Goal: Entertainment & Leisure: Consume media (video, audio)

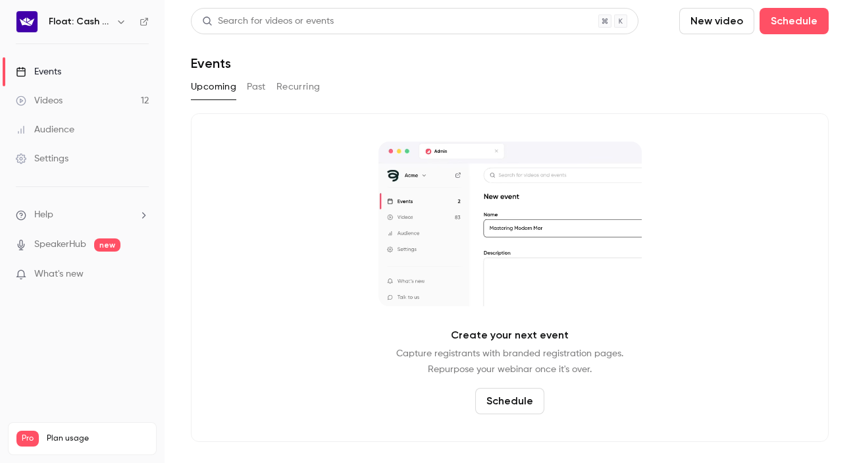
click at [68, 276] on span "What's new" at bounding box center [58, 274] width 49 height 14
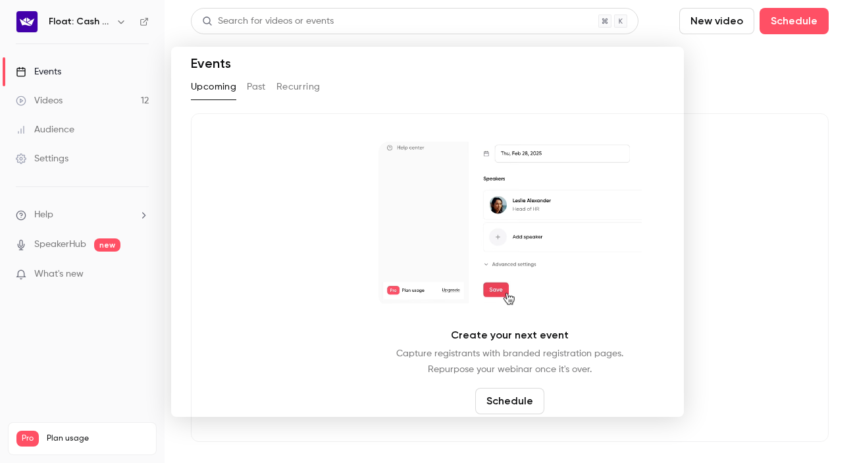
click at [92, 323] on div at bounding box center [427, 231] width 855 height 463
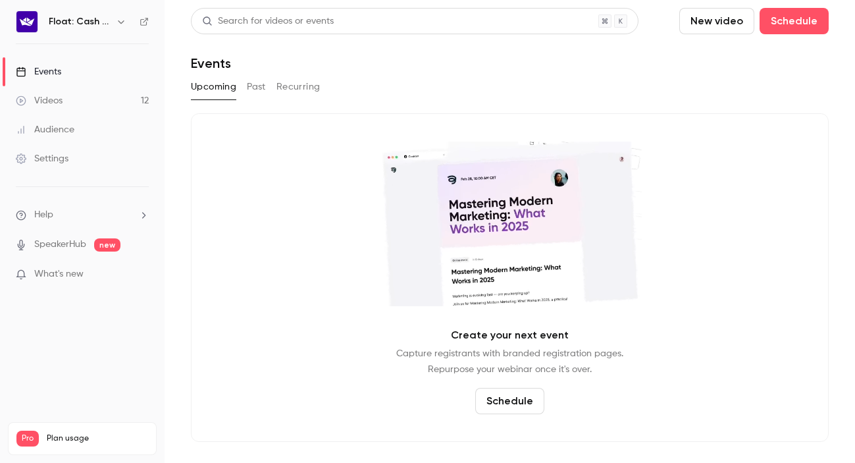
click at [65, 76] on link "Events" at bounding box center [82, 71] width 165 height 29
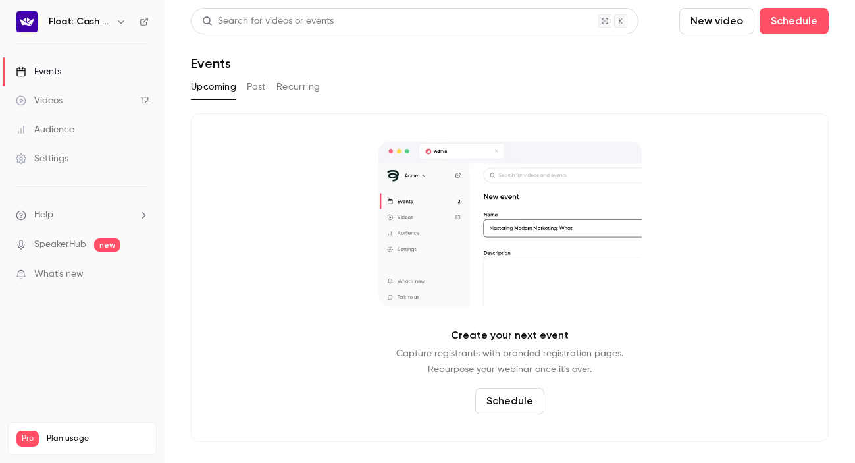
click at [73, 104] on link "Videos 12" at bounding box center [82, 100] width 165 height 29
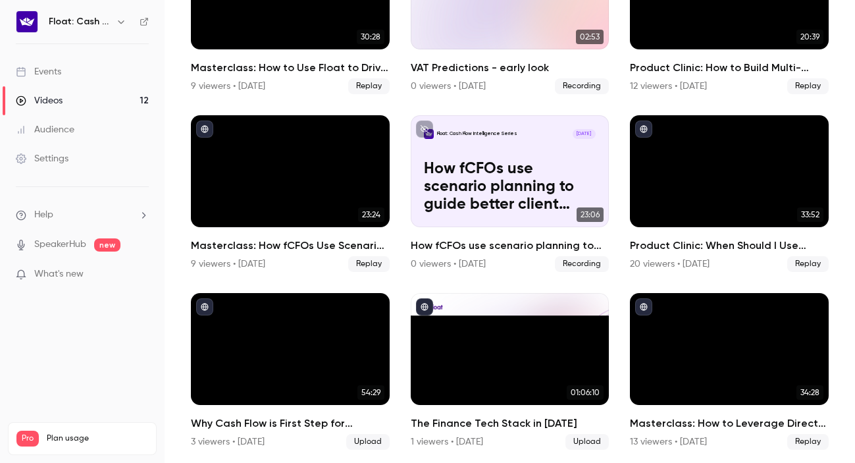
scroll to position [355, 0]
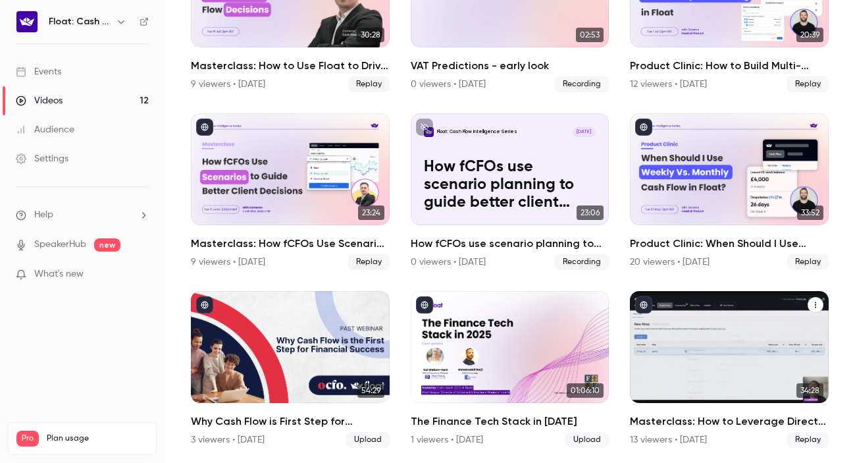
click at [700, 420] on h2 "Masterclass: How to Leverage Direct Cash Flow for Deeper Client Insights" at bounding box center [729, 421] width 199 height 16
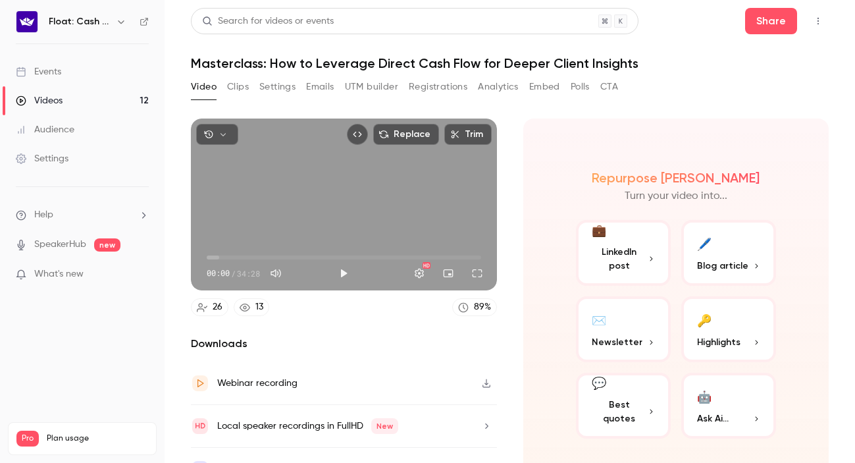
scroll to position [27, 0]
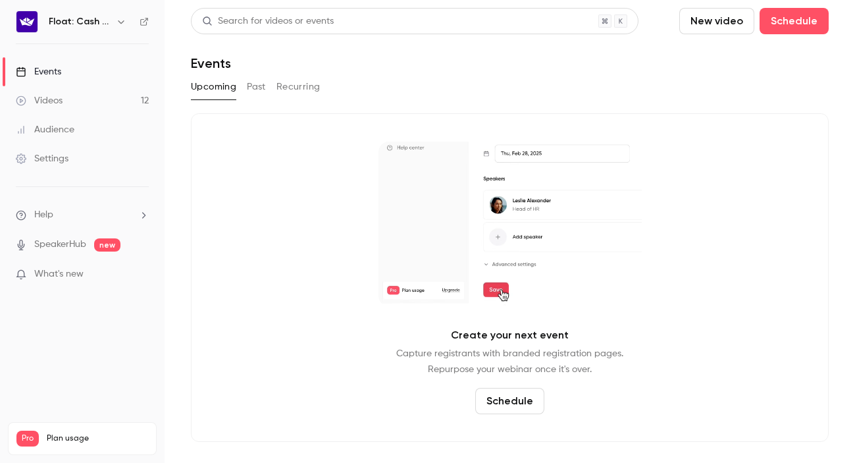
click at [41, 105] on div "Videos" at bounding box center [39, 100] width 47 height 13
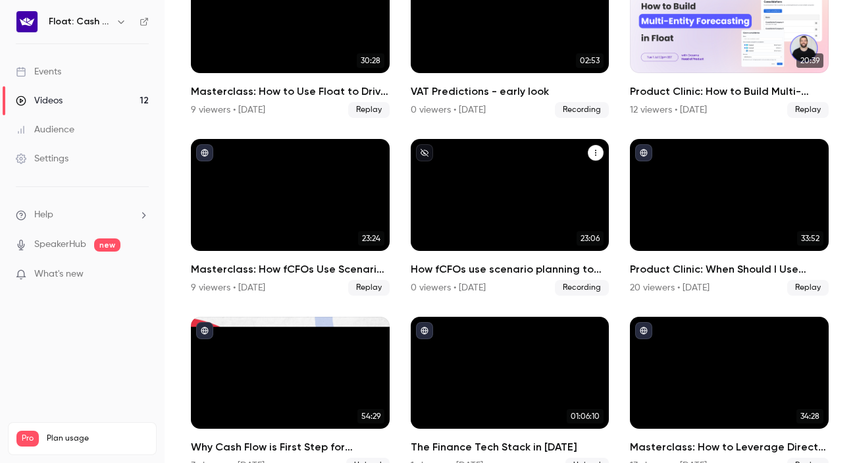
scroll to position [355, 0]
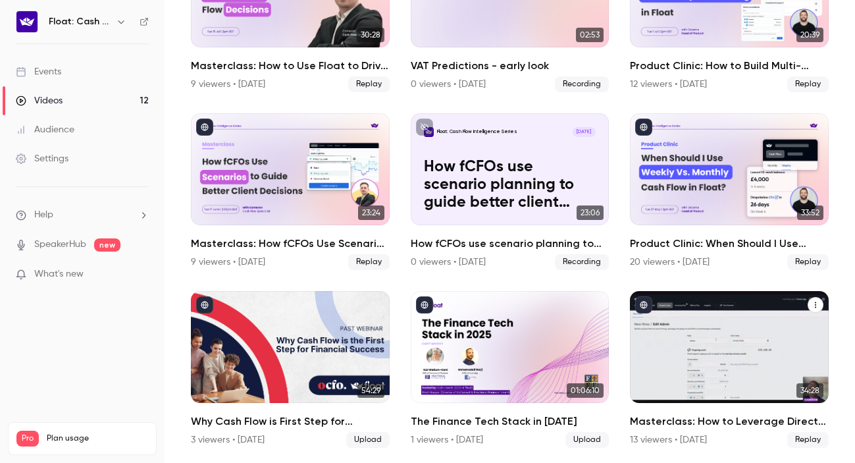
click at [818, 305] on icon "Masterclass: How to Leverage Direct Cash Flow for Deeper Client Insights" at bounding box center [816, 305] width 8 height 8
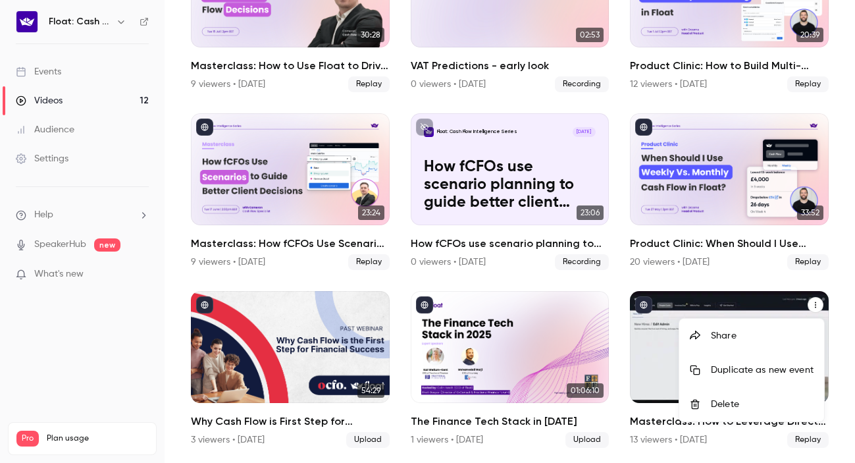
click at [650, 342] on div at bounding box center [427, 231] width 855 height 463
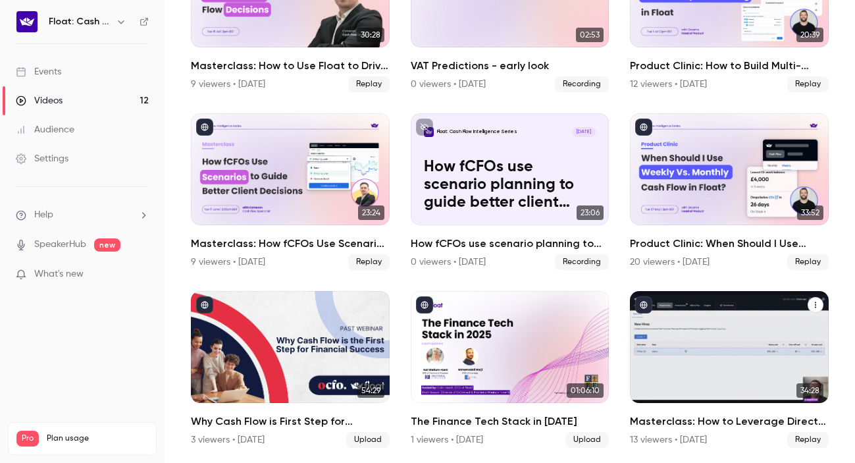
click at [650, 342] on div "Masterclass: How to Leverage Direct Cash Flow for Deeper Client Insights" at bounding box center [729, 347] width 199 height 112
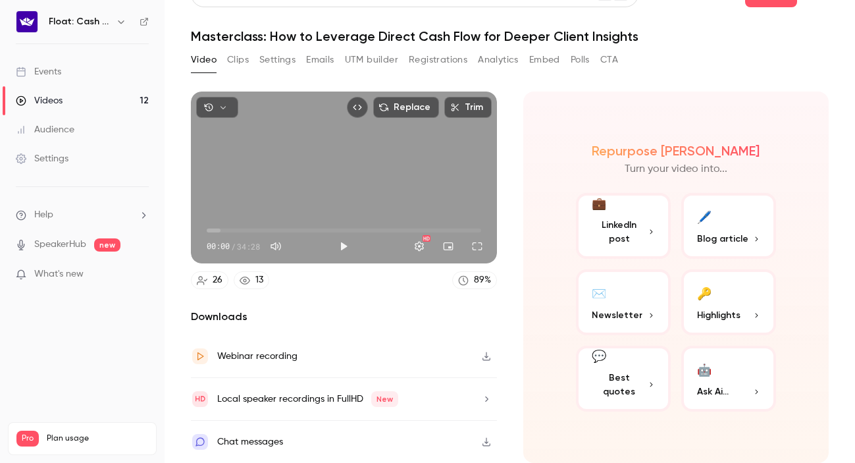
scroll to position [27, 0]
click at [427, 398] on div "Local speaker recordings in FullHD New" at bounding box center [344, 399] width 306 height 43
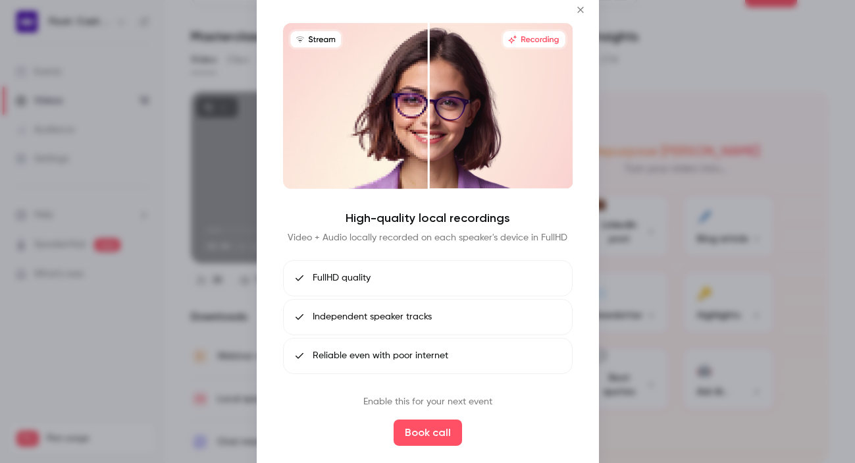
click at [575, 11] on icon "Close" at bounding box center [581, 9] width 16 height 11
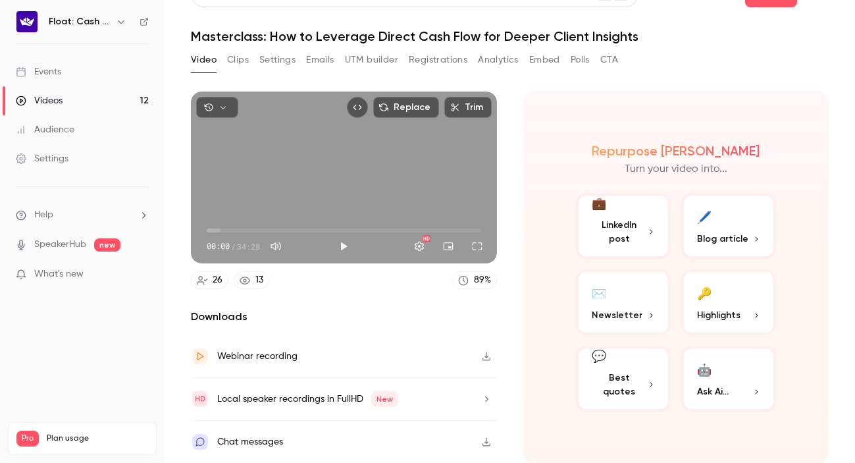
click at [488, 352] on icon "button" at bounding box center [486, 356] width 11 height 9
click at [108, 328] on nav "Float: Cash Flow Intelligence Series Events Videos 12 Audience Settings Help Sp…" at bounding box center [82, 231] width 165 height 463
click at [474, 278] on div "89 %" at bounding box center [482, 280] width 17 height 14
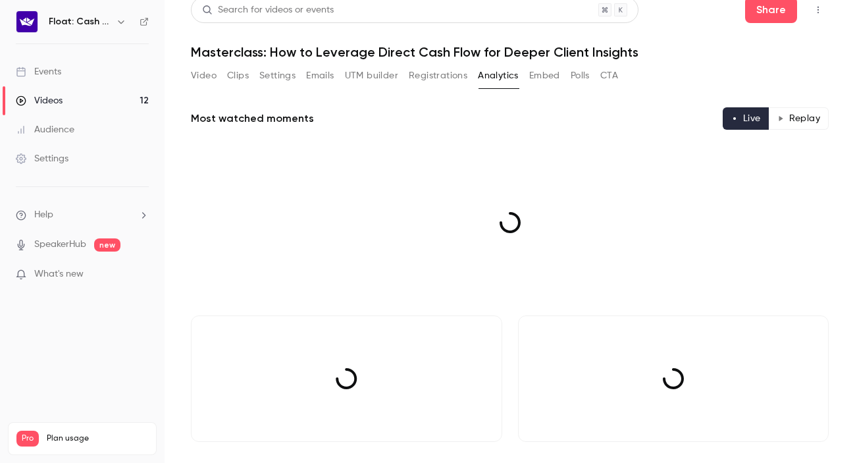
scroll to position [27, 0]
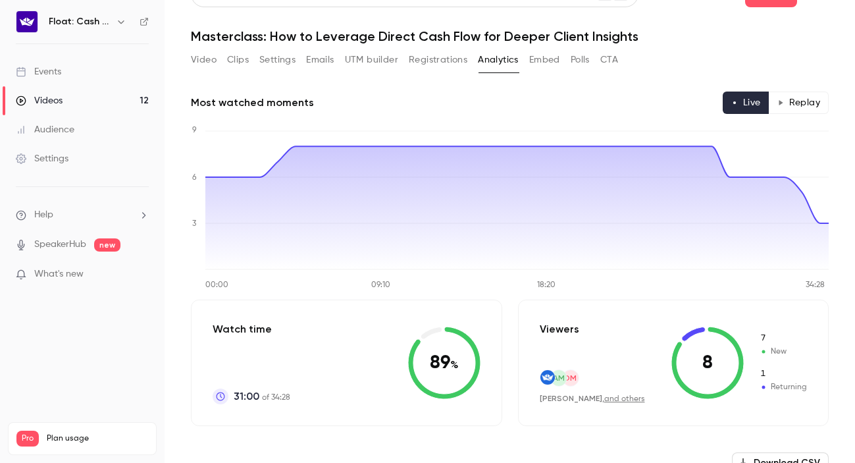
click at [606, 62] on button "CTA" at bounding box center [609, 59] width 18 height 21
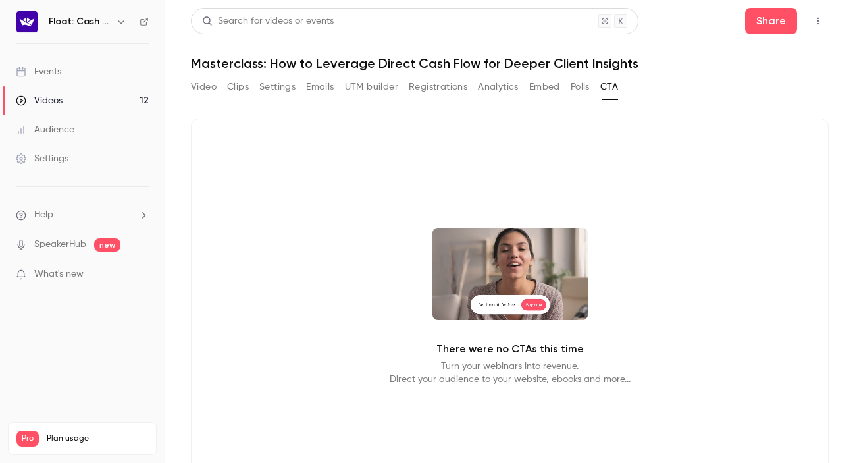
click at [583, 86] on button "Polls" at bounding box center [580, 86] width 19 height 21
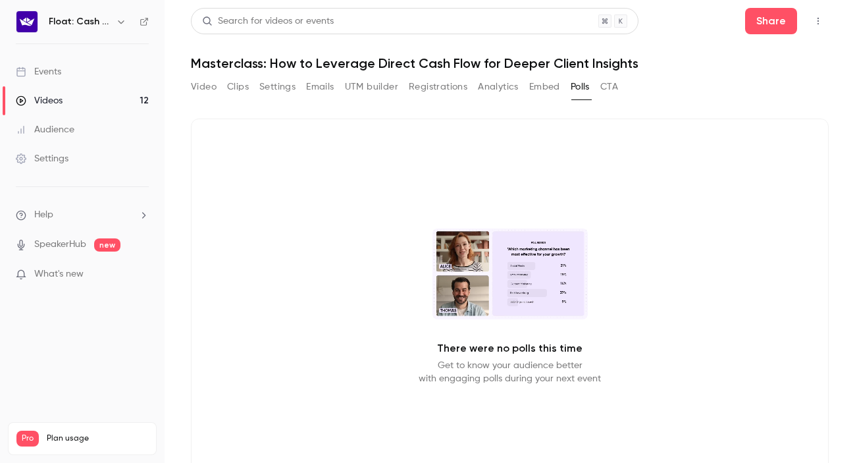
click at [275, 91] on button "Settings" at bounding box center [277, 86] width 36 height 21
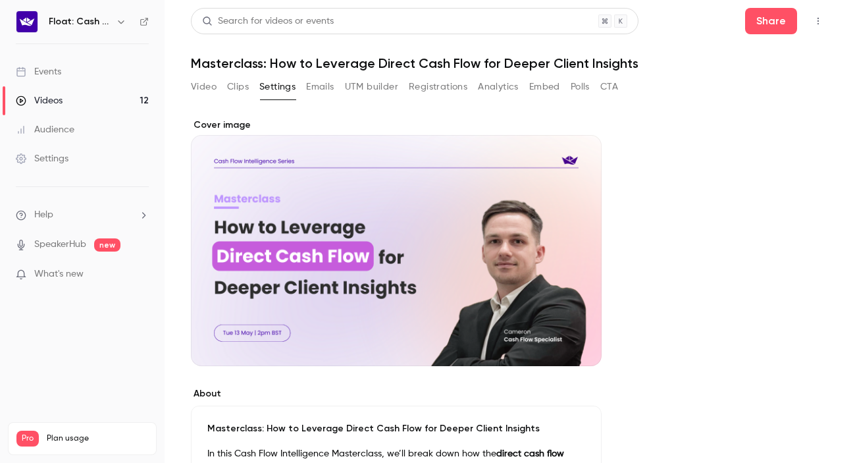
click at [244, 89] on button "Clips" at bounding box center [238, 86] width 22 height 21
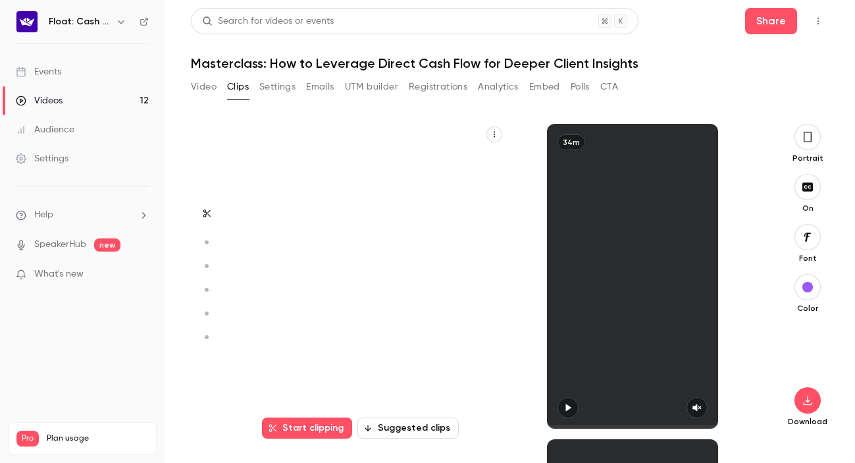
click at [272, 90] on button "Settings" at bounding box center [277, 86] width 36 height 21
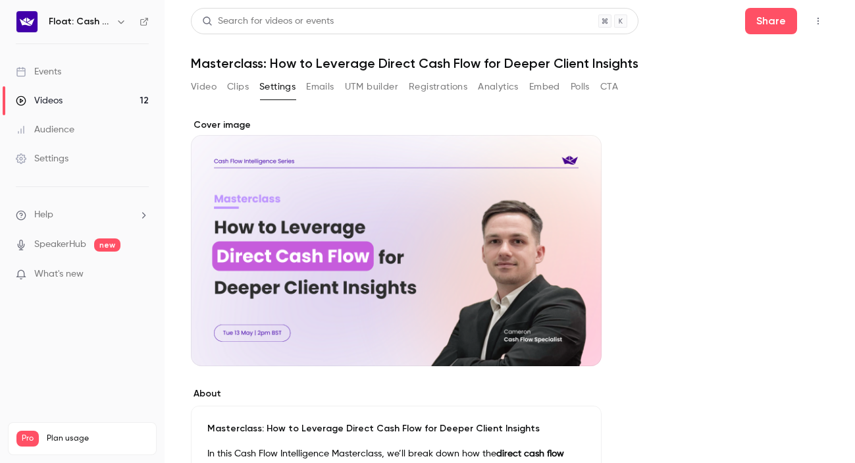
click at [227, 86] on button "Clips" at bounding box center [238, 86] width 22 height 21
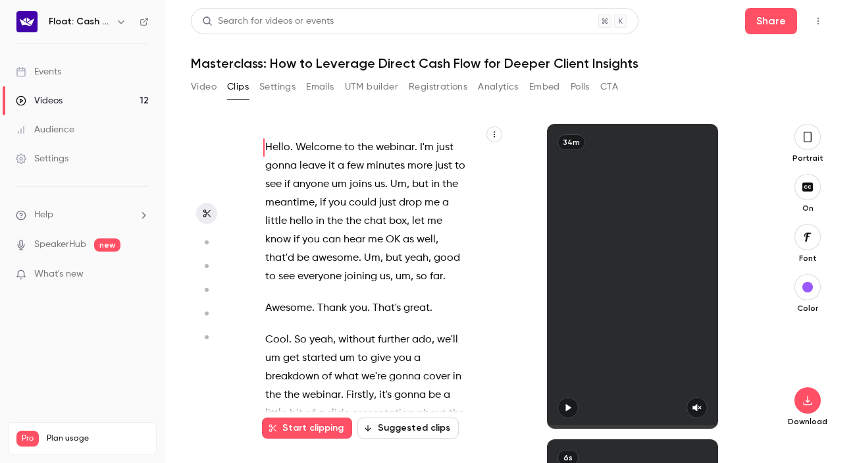
click at [203, 86] on button "Video" at bounding box center [204, 86] width 26 height 21
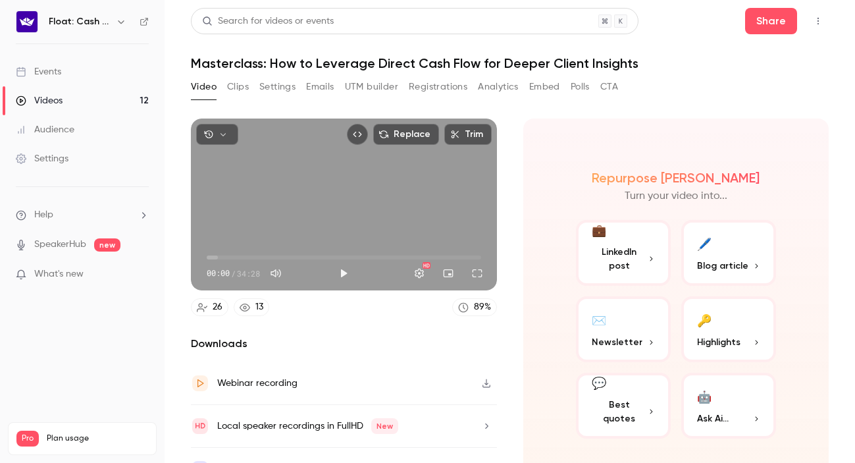
click at [228, 87] on button "Clips" at bounding box center [238, 86] width 22 height 21
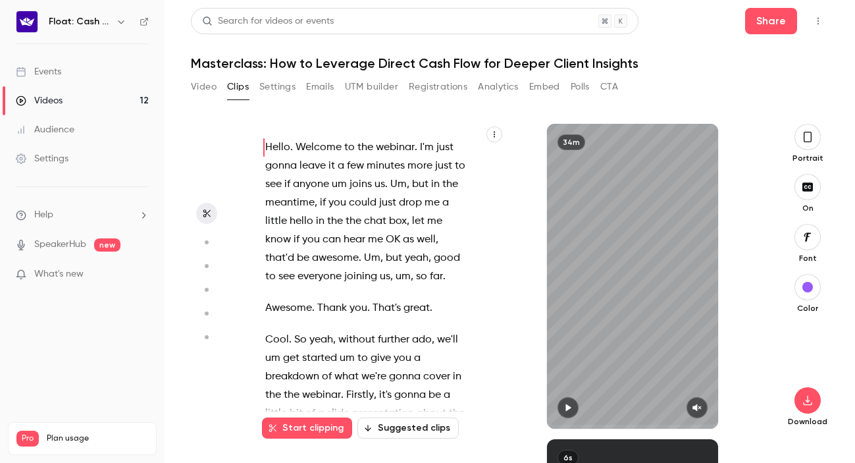
click at [372, 92] on button "UTM builder" at bounding box center [371, 86] width 53 height 21
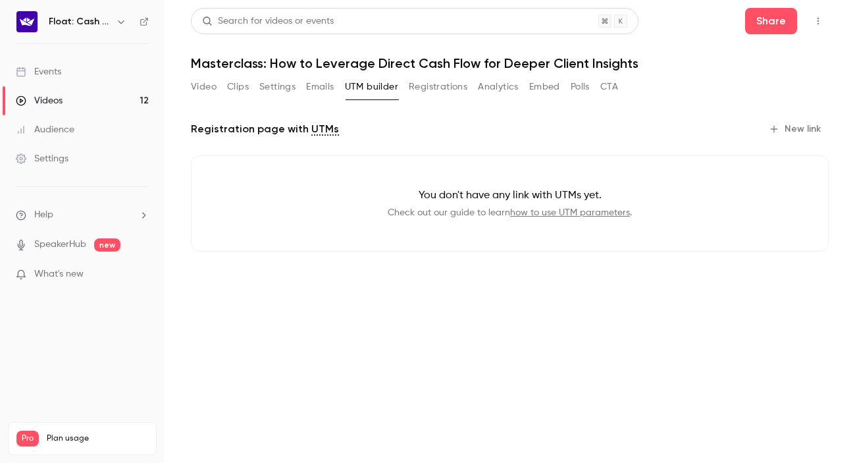
click at [432, 87] on button "Registrations" at bounding box center [438, 86] width 59 height 21
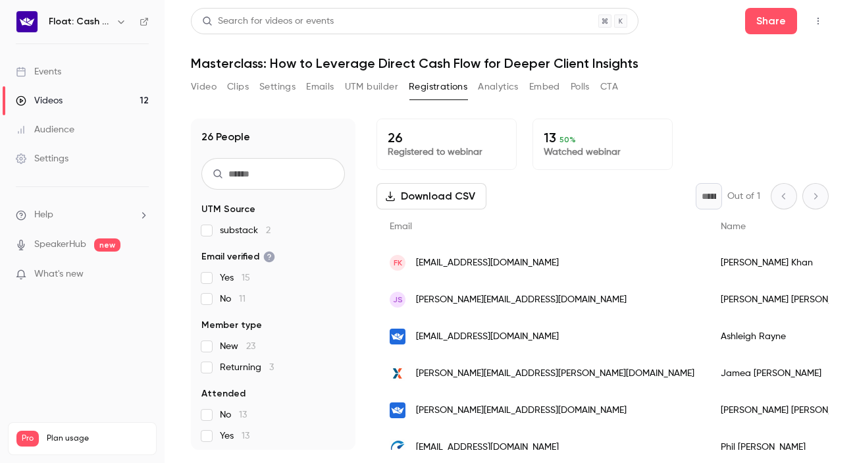
click at [487, 84] on button "Analytics" at bounding box center [498, 86] width 41 height 21
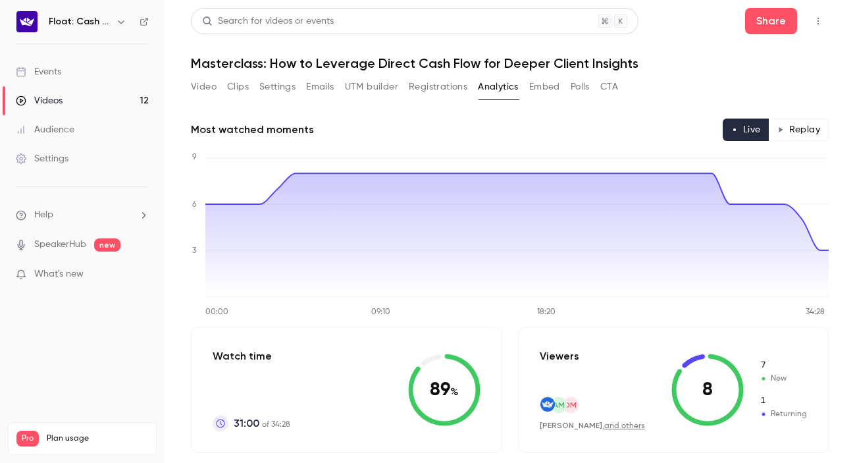
click at [577, 90] on button "Polls" at bounding box center [580, 86] width 19 height 21
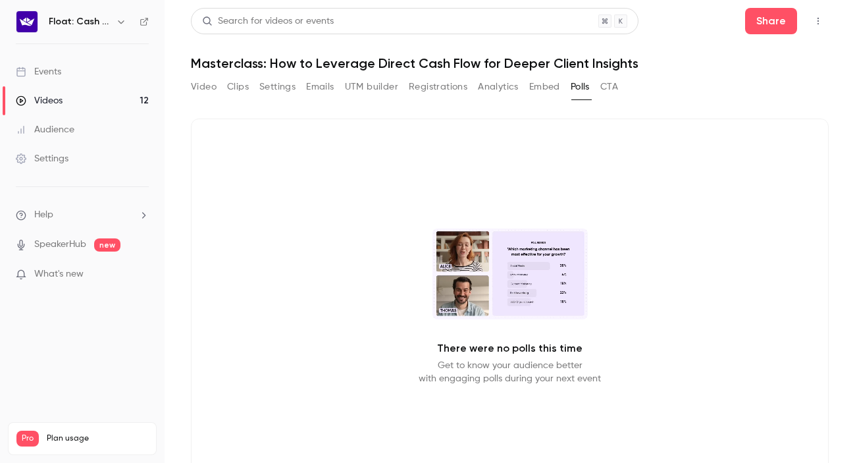
click at [199, 89] on button "Video" at bounding box center [204, 86] width 26 height 21
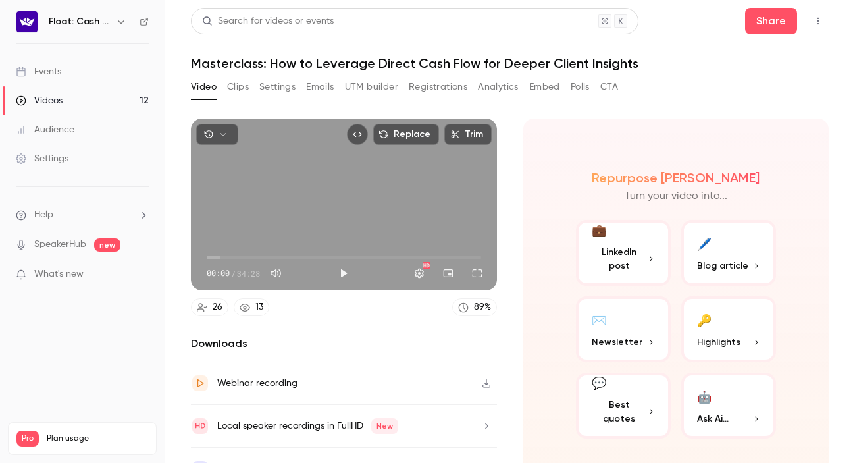
click at [61, 78] on link "Events" at bounding box center [82, 71] width 165 height 29
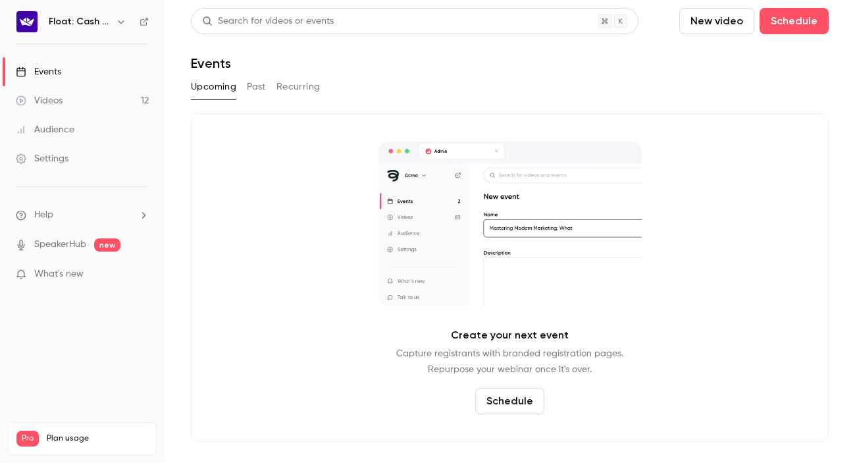
click at [254, 93] on button "Past" at bounding box center [256, 86] width 19 height 21
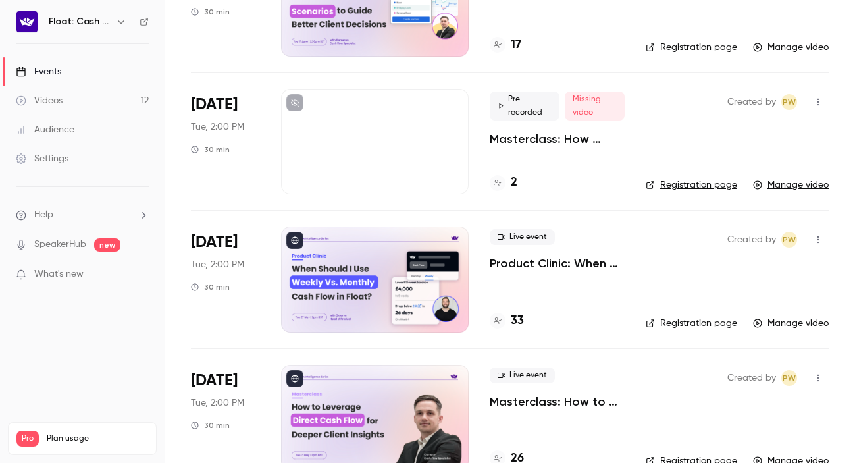
scroll to position [882, 0]
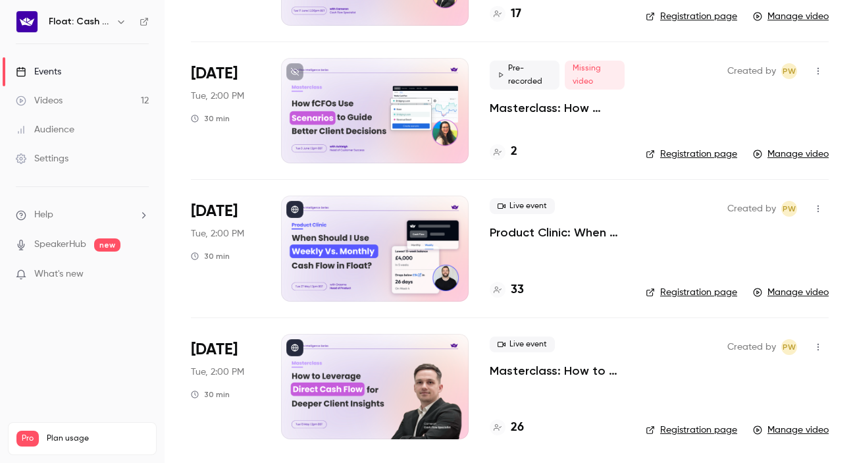
click at [587, 18] on div "17" at bounding box center [557, 14] width 135 height 18
click at [363, 379] on div at bounding box center [375, 386] width 188 height 105
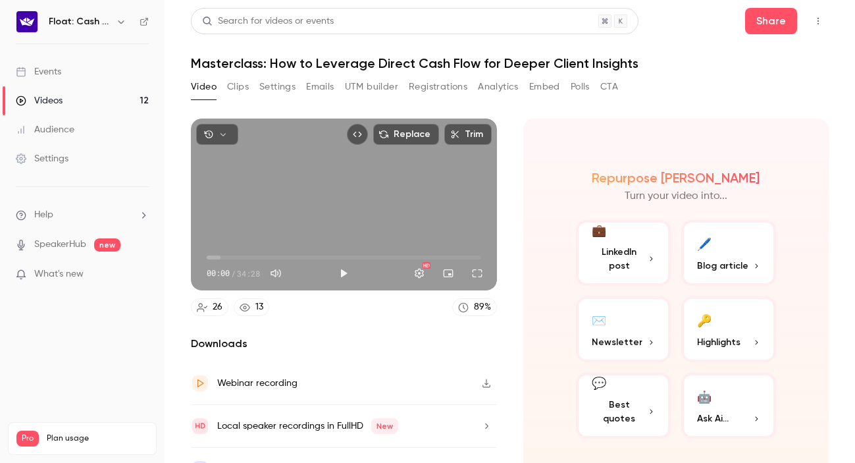
click at [379, 206] on div "Replace Trim 00:00 00:00 / 34:28 HD" at bounding box center [344, 204] width 306 height 172
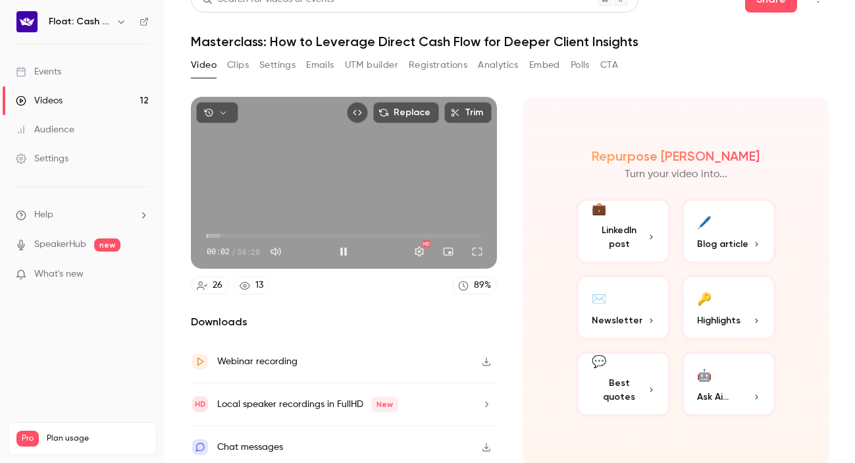
scroll to position [27, 0]
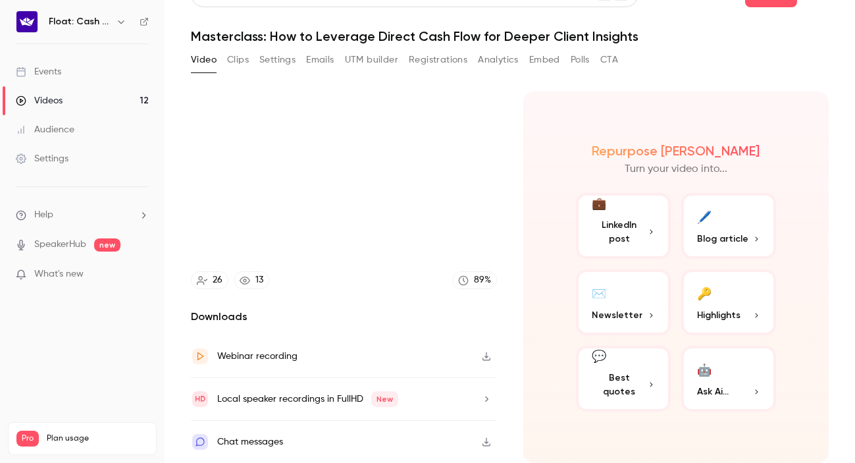
click at [311, 397] on div "Local speaker recordings in FullHD New" at bounding box center [307, 399] width 181 height 16
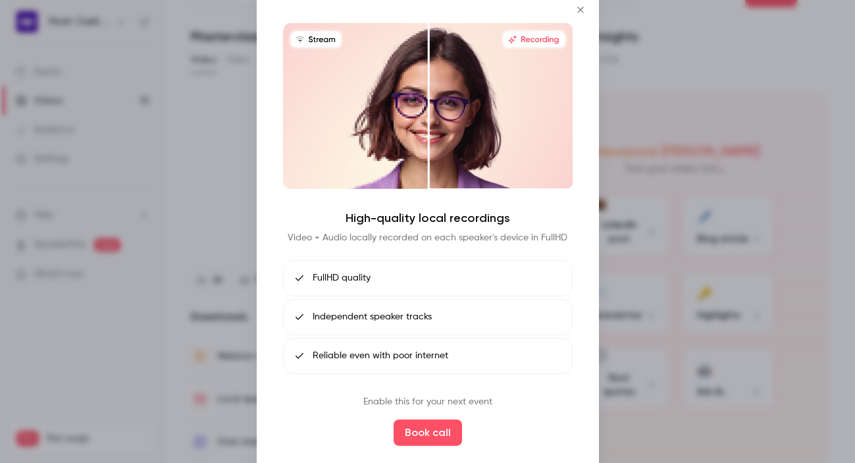
click at [577, 8] on icon "Close" at bounding box center [581, 9] width 16 height 11
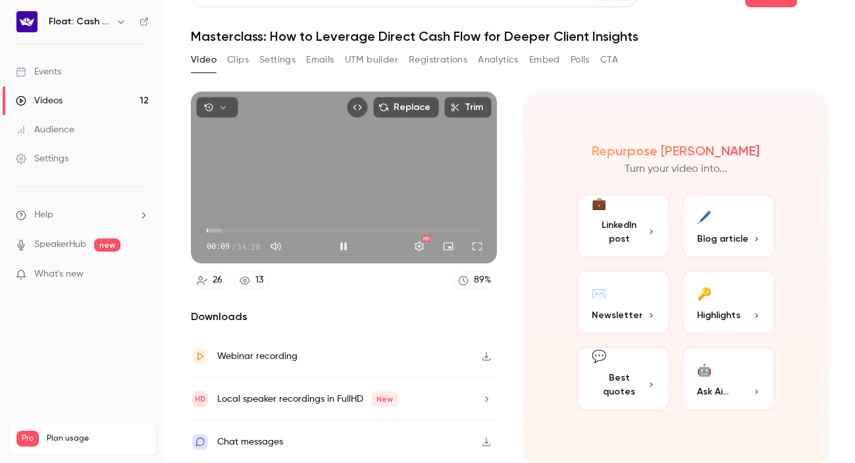
click at [333, 165] on div "Replace Trim 00:09 00:09 / 34:28 HD" at bounding box center [344, 178] width 306 height 172
type input "***"
click at [246, 63] on button "Clips" at bounding box center [238, 59] width 22 height 21
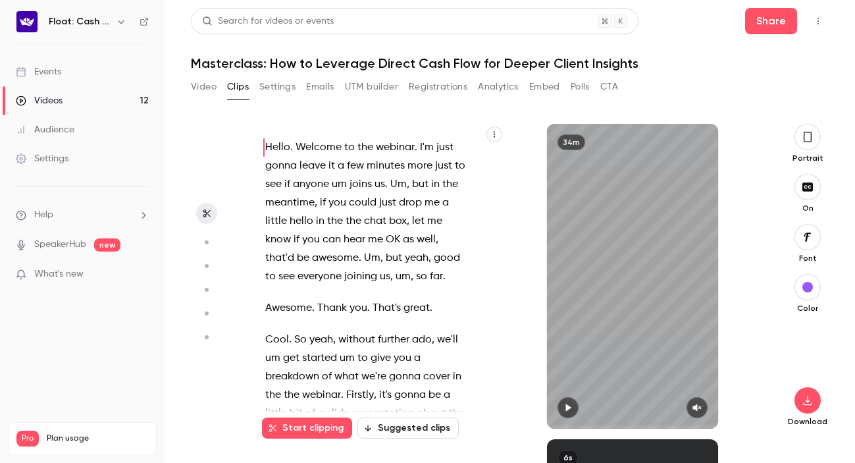
click at [209, 86] on button "Video" at bounding box center [204, 86] width 26 height 21
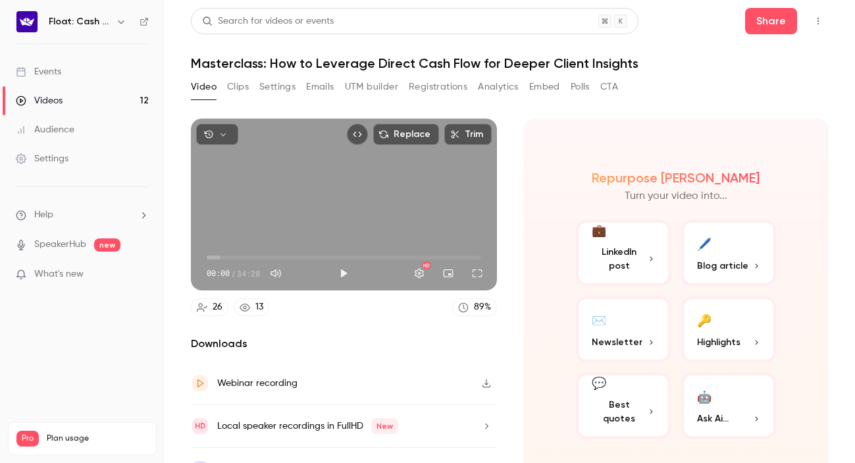
click at [817, 16] on icon "Top Bar Actions" at bounding box center [818, 20] width 11 height 9
click at [692, 25] on div at bounding box center [427, 231] width 855 height 463
